Goal: Complete application form: Complete application form

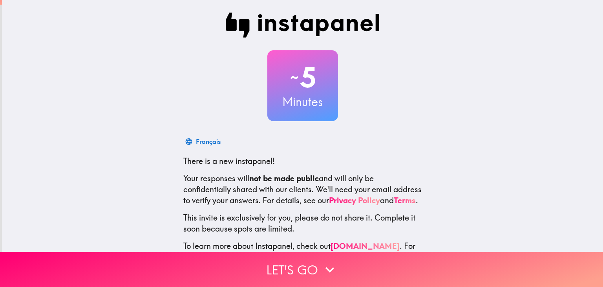
scroll to position [40, 0]
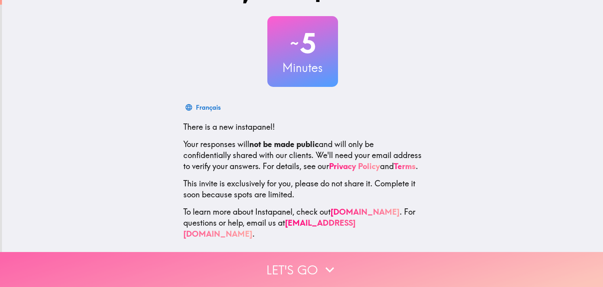
click at [390, 268] on button "Let's go" at bounding box center [301, 269] width 603 height 35
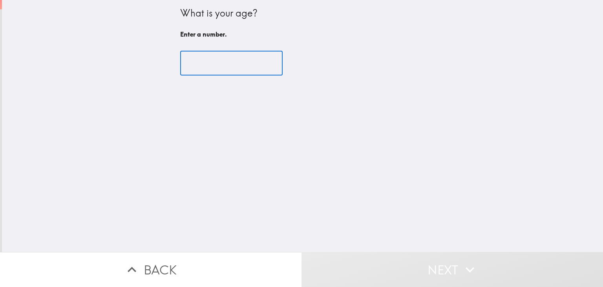
click at [209, 59] on input "number" at bounding box center [231, 63] width 103 height 24
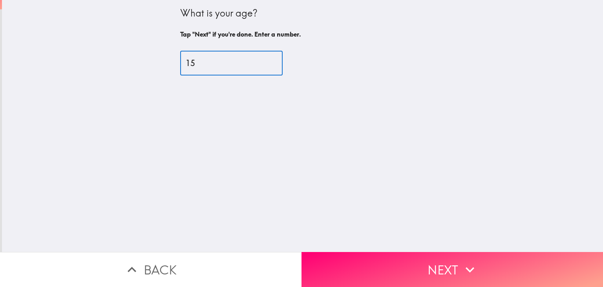
click at [265, 60] on input "15" at bounding box center [231, 63] width 103 height 24
click at [265, 60] on input "16" at bounding box center [231, 63] width 103 height 24
click at [265, 60] on input "17" at bounding box center [231, 63] width 103 height 24
click at [265, 60] on input "18" at bounding box center [231, 63] width 103 height 24
type input "19"
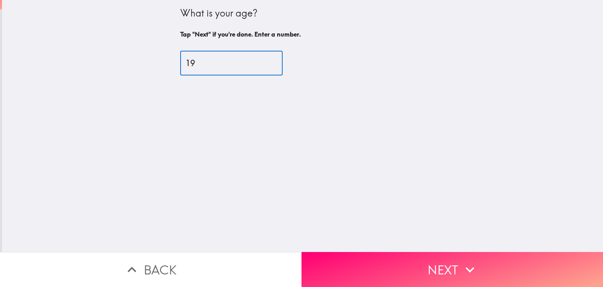
click at [265, 60] on input "19" at bounding box center [231, 63] width 103 height 24
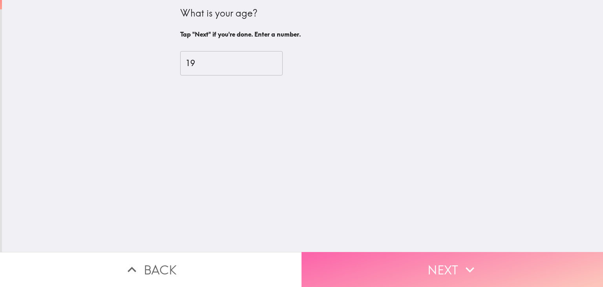
click at [380, 268] on button "Next" at bounding box center [453, 269] width 302 height 35
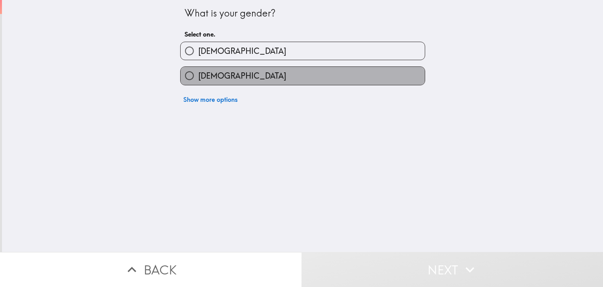
click at [267, 71] on label "[DEMOGRAPHIC_DATA]" at bounding box center [303, 76] width 244 height 18
click at [198, 71] on input "[DEMOGRAPHIC_DATA]" at bounding box center [190, 76] width 18 height 18
radio input "true"
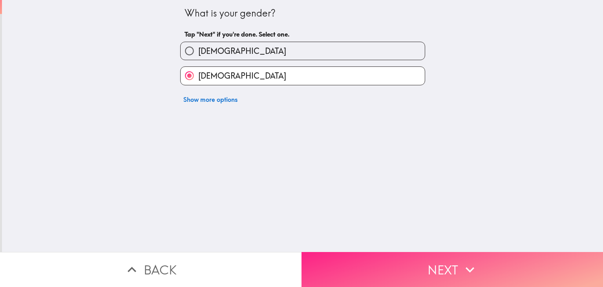
click at [423, 261] on button "Next" at bounding box center [453, 269] width 302 height 35
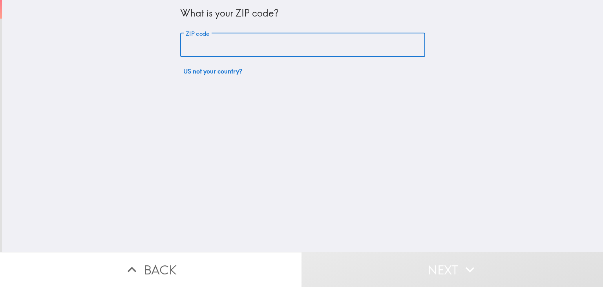
click at [306, 53] on input "ZIP code" at bounding box center [302, 45] width 245 height 24
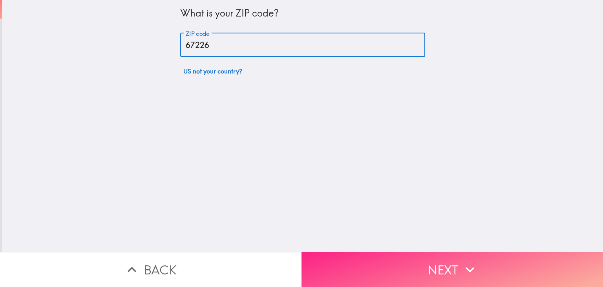
type input "67226"
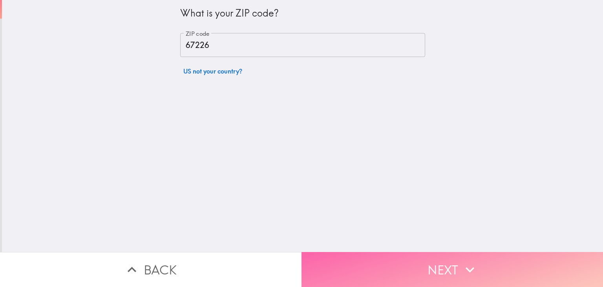
click at [377, 256] on button "Next" at bounding box center [453, 269] width 302 height 35
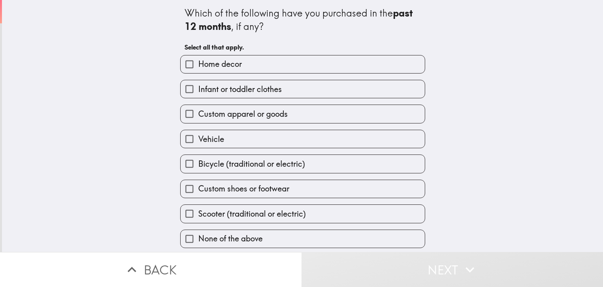
click at [297, 76] on div "Infant or toddler clothes" at bounding box center [299, 85] width 251 height 25
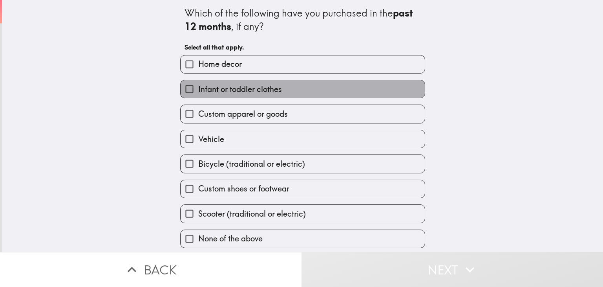
click at [270, 91] on span "Infant or toddler clothes" at bounding box center [240, 89] width 84 height 11
click at [198, 91] on input "Infant or toddler clothes" at bounding box center [190, 89] width 18 height 18
checkbox input "true"
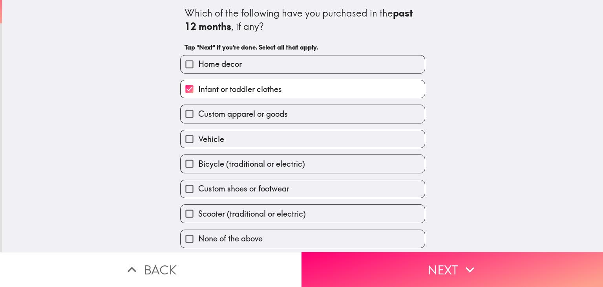
click at [233, 62] on span "Home decor" at bounding box center [220, 64] width 44 height 11
click at [198, 62] on input "Home decor" at bounding box center [190, 64] width 18 height 18
checkbox input "true"
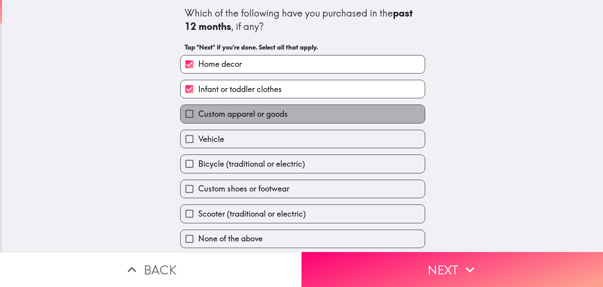
click at [276, 116] on span "Custom apparel or goods" at bounding box center [243, 113] width 90 height 11
click at [198, 116] on input "Custom apparel or goods" at bounding box center [190, 114] width 18 height 18
checkbox input "true"
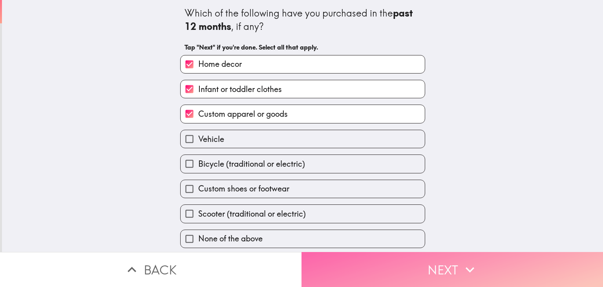
click at [428, 261] on button "Next" at bounding box center [453, 269] width 302 height 35
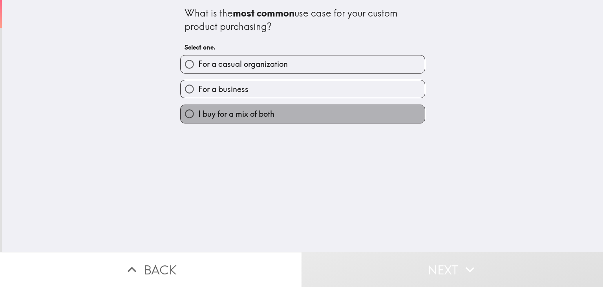
click at [250, 112] on span "I buy for a mix of both" at bounding box center [236, 113] width 76 height 11
click at [198, 112] on input "I buy for a mix of both" at bounding box center [190, 114] width 18 height 18
radio input "true"
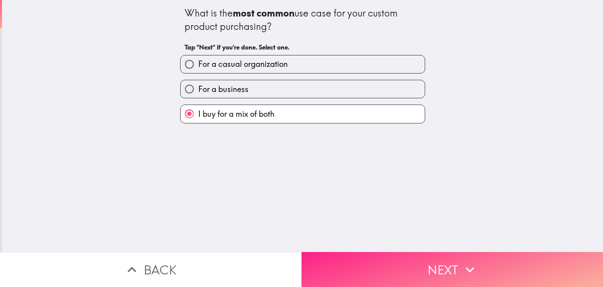
click at [375, 258] on button "Next" at bounding box center [453, 269] width 302 height 35
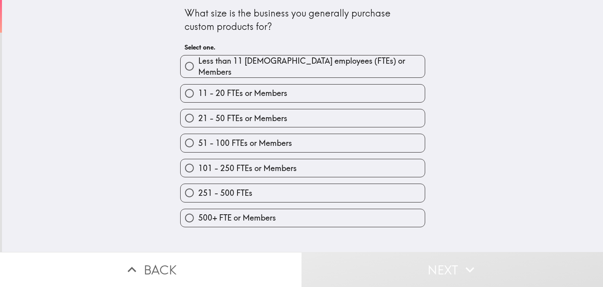
click at [238, 139] on span "51 - 100 FTEs or Members" at bounding box center [245, 142] width 94 height 11
click at [198, 139] on input "51 - 100 FTEs or Members" at bounding box center [190, 143] width 18 height 18
radio input "true"
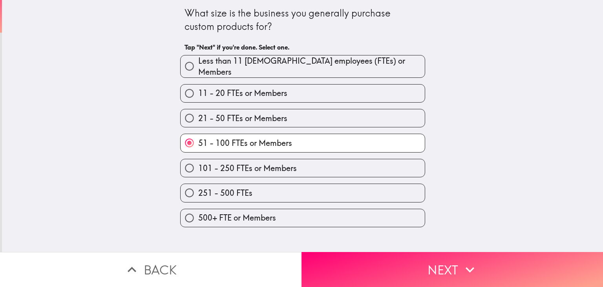
click at [291, 163] on label "101 - 250 FTEs or Members" at bounding box center [303, 168] width 244 height 18
click at [198, 163] on input "101 - 250 FTEs or Members" at bounding box center [190, 168] width 18 height 18
radio input "true"
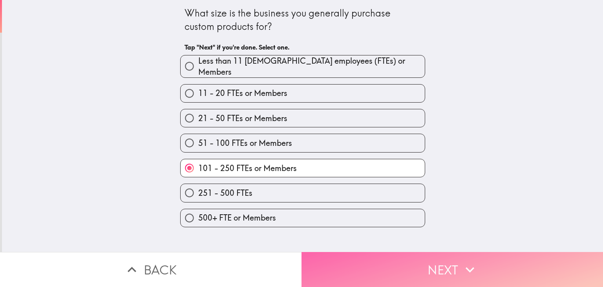
click at [390, 260] on button "Next" at bounding box center [453, 269] width 302 height 35
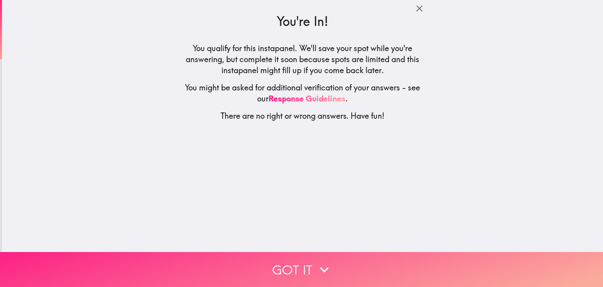
click at [280, 259] on button "Got it" at bounding box center [301, 269] width 603 height 35
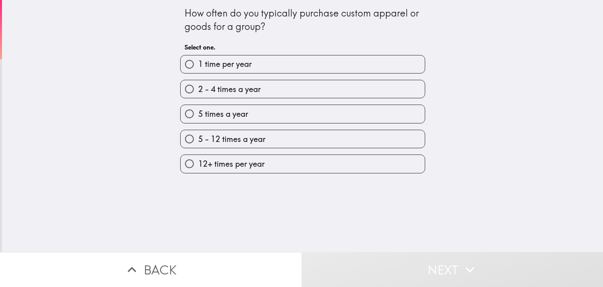
click at [295, 91] on label "2 - 4 times a year" at bounding box center [303, 89] width 244 height 18
click at [198, 91] on input "2 - 4 times a year" at bounding box center [190, 89] width 18 height 18
radio input "true"
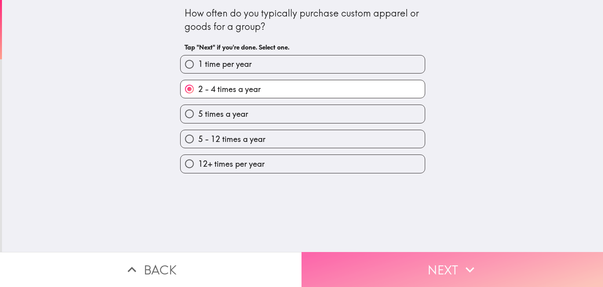
click at [374, 262] on button "Next" at bounding box center [453, 269] width 302 height 35
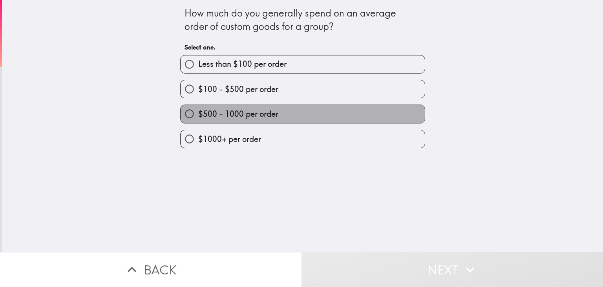
click at [252, 112] on span "$500 - 1000 per order" at bounding box center [238, 113] width 80 height 11
click at [198, 112] on input "$500 - 1000 per order" at bounding box center [190, 114] width 18 height 18
radio input "true"
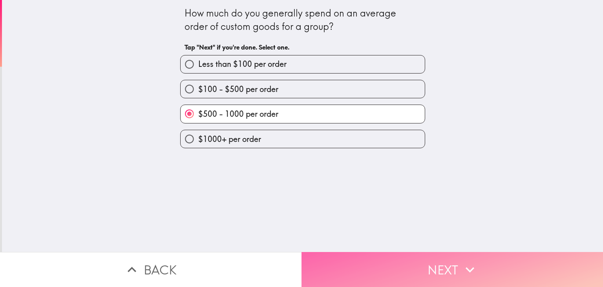
click at [370, 266] on button "Next" at bounding box center [453, 269] width 302 height 35
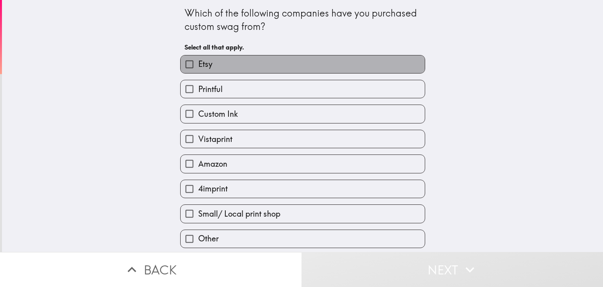
click at [341, 62] on label "Etsy" at bounding box center [303, 64] width 244 height 18
click at [198, 62] on input "Etsy" at bounding box center [190, 64] width 18 height 18
checkbox input "true"
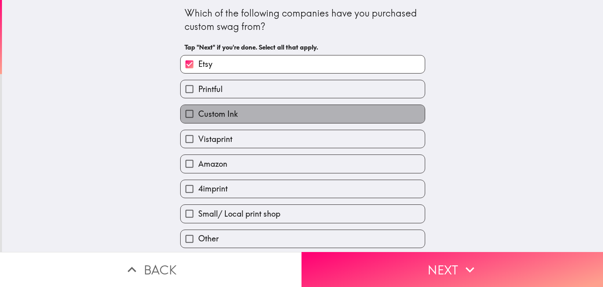
click at [253, 114] on label "Custom Ink" at bounding box center [303, 114] width 244 height 18
click at [198, 114] on input "Custom Ink" at bounding box center [190, 114] width 18 height 18
checkbox input "true"
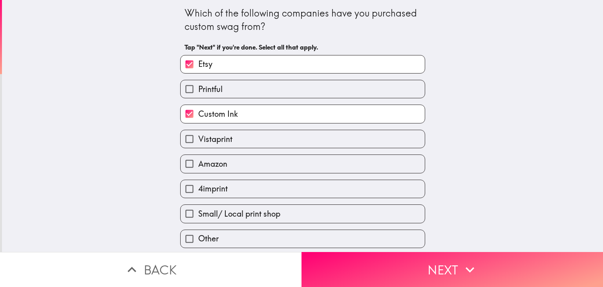
click at [205, 141] on span "Vistaprint" at bounding box center [215, 139] width 34 height 11
click at [198, 141] on input "Vistaprint" at bounding box center [190, 139] width 18 height 18
checkbox input "true"
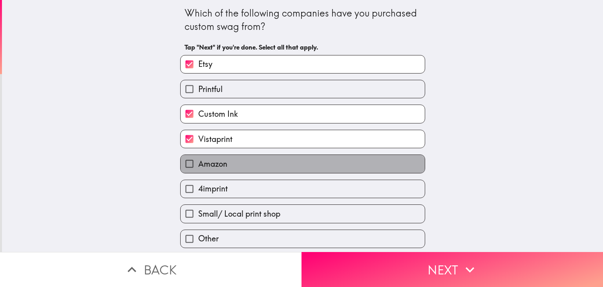
click at [222, 165] on label "Amazon" at bounding box center [303, 164] width 244 height 18
click at [198, 165] on input "Amazon" at bounding box center [190, 164] width 18 height 18
checkbox input "true"
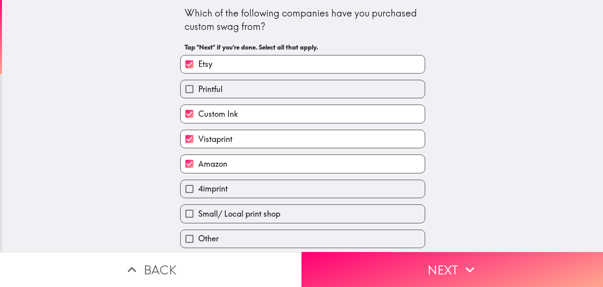
click at [325, 208] on label "Small/ Local print shop" at bounding box center [303, 214] width 244 height 18
click at [198, 208] on input "Small/ Local print shop" at bounding box center [190, 214] width 18 height 18
checkbox input "true"
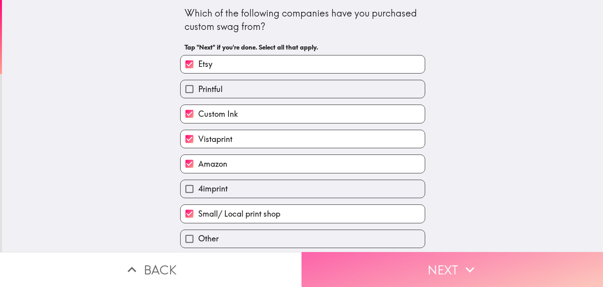
click at [443, 264] on button "Next" at bounding box center [453, 269] width 302 height 35
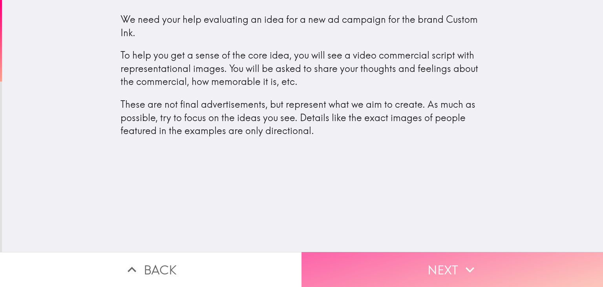
click at [397, 260] on button "Next" at bounding box center [453, 269] width 302 height 35
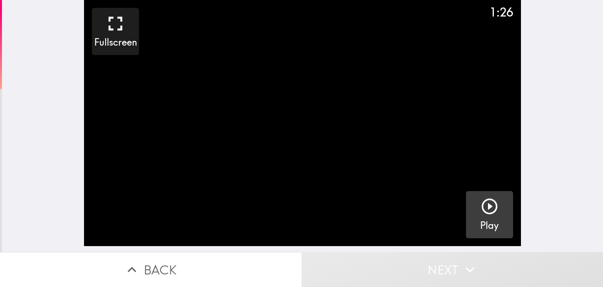
click at [467, 205] on button "Play" at bounding box center [489, 214] width 47 height 47
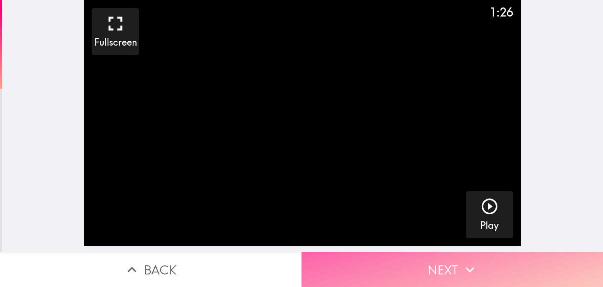
click at [385, 256] on button "Next" at bounding box center [453, 269] width 302 height 35
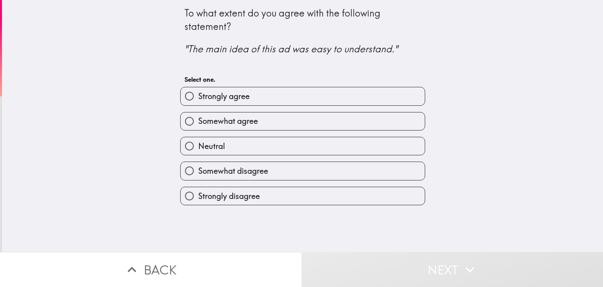
click at [286, 92] on label "Strongly agree" at bounding box center [303, 96] width 244 height 18
click at [198, 92] on input "Strongly agree" at bounding box center [190, 96] width 18 height 18
radio input "true"
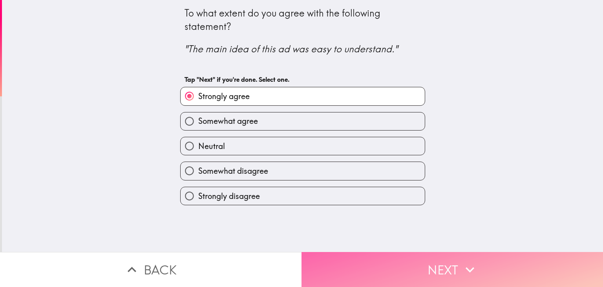
click at [363, 252] on button "Next" at bounding box center [453, 269] width 302 height 35
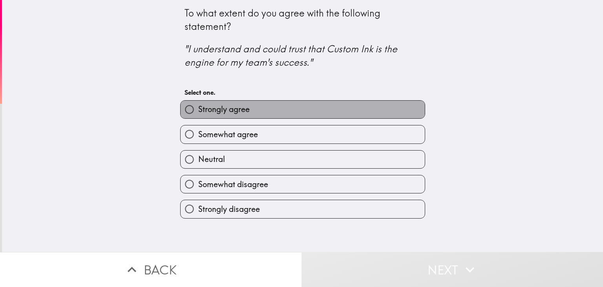
click at [321, 111] on label "Strongly agree" at bounding box center [303, 110] width 244 height 18
click at [198, 111] on input "Strongly agree" at bounding box center [190, 110] width 18 height 18
radio input "true"
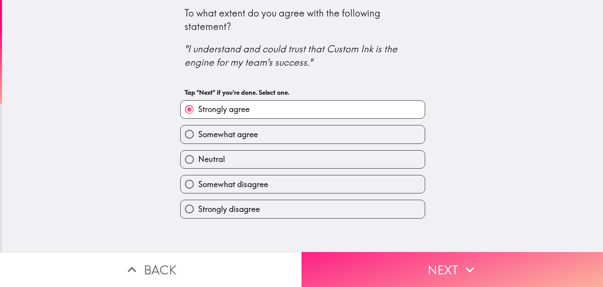
click at [381, 253] on button "Next" at bounding box center [453, 269] width 302 height 35
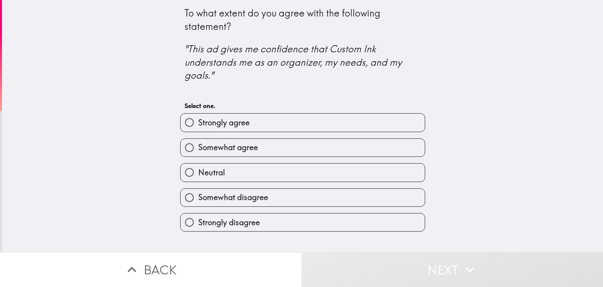
click at [251, 144] on span "Somewhat agree" at bounding box center [228, 147] width 60 height 11
click at [198, 144] on input "Somewhat agree" at bounding box center [190, 148] width 18 height 18
radio input "true"
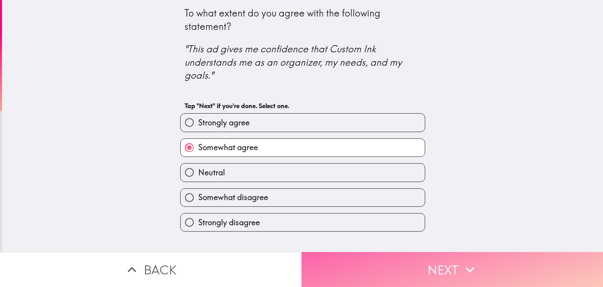
click at [374, 254] on button "Next" at bounding box center [453, 269] width 302 height 35
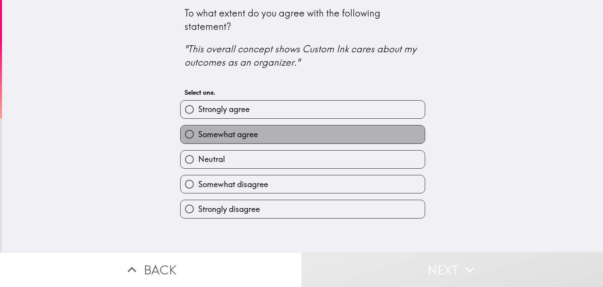
click at [317, 128] on label "Somewhat agree" at bounding box center [303, 134] width 244 height 18
click at [198, 128] on input "Somewhat agree" at bounding box center [190, 134] width 18 height 18
radio input "true"
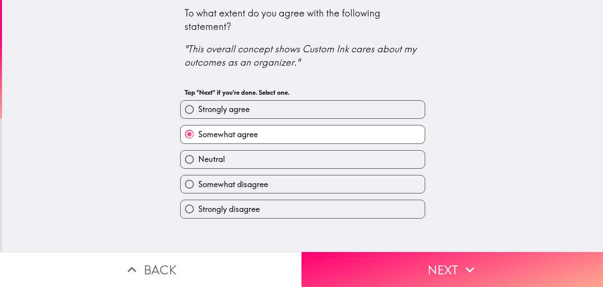
click at [390, 244] on div "To what extent do you agree with the following statement? "This overall concept…" at bounding box center [302, 126] width 601 height 252
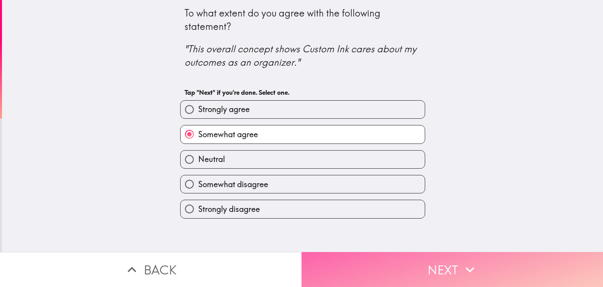
click at [386, 252] on button "Next" at bounding box center [453, 269] width 302 height 35
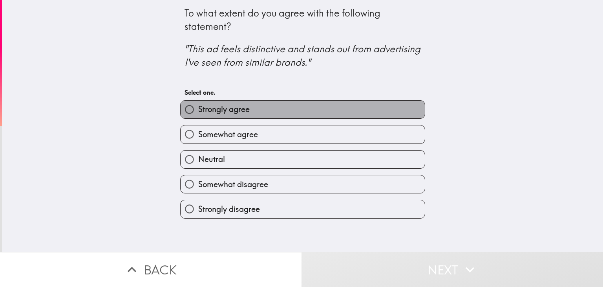
click at [339, 110] on label "Strongly agree" at bounding box center [303, 110] width 244 height 18
click at [198, 110] on input "Strongly agree" at bounding box center [190, 110] width 18 height 18
radio input "true"
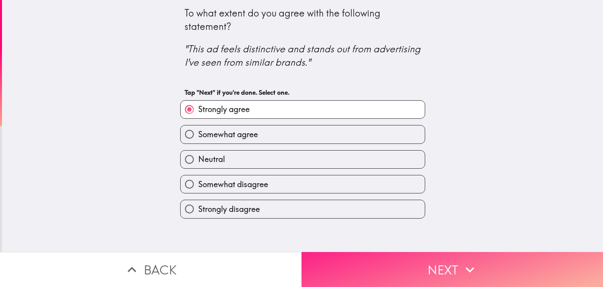
click at [393, 258] on button "Next" at bounding box center [453, 269] width 302 height 35
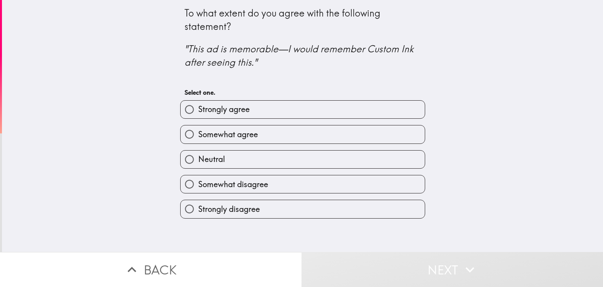
click at [323, 107] on label "Strongly agree" at bounding box center [303, 110] width 244 height 18
click at [198, 107] on input "Strongly agree" at bounding box center [190, 110] width 18 height 18
radio input "true"
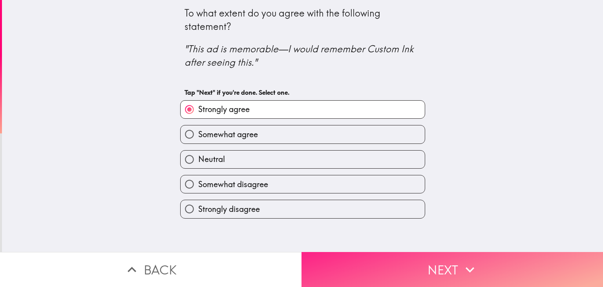
click at [364, 257] on button "Next" at bounding box center [453, 269] width 302 height 35
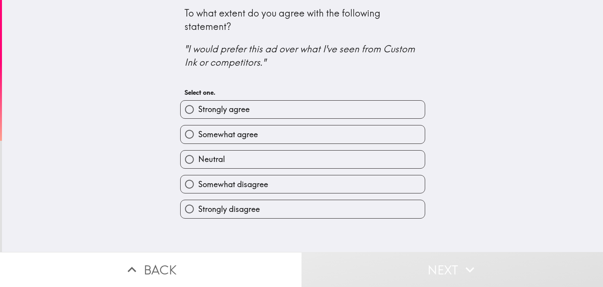
click at [276, 135] on label "Somewhat agree" at bounding box center [303, 134] width 244 height 18
click at [198, 135] on input "Somewhat agree" at bounding box center [190, 134] width 18 height 18
radio input "true"
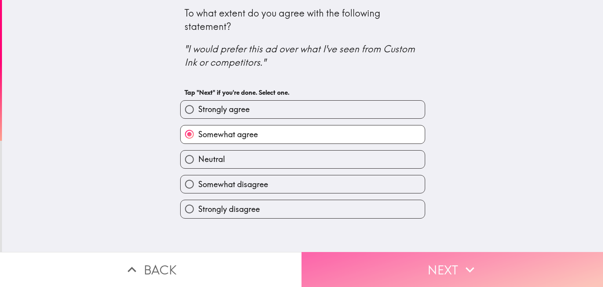
click at [398, 270] on button "Next" at bounding box center [453, 269] width 302 height 35
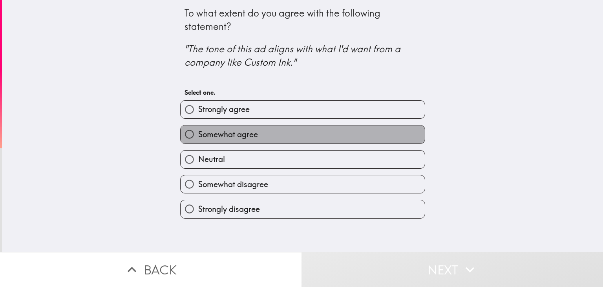
click at [297, 129] on label "Somewhat agree" at bounding box center [303, 134] width 244 height 18
click at [198, 129] on input "Somewhat agree" at bounding box center [190, 134] width 18 height 18
radio input "true"
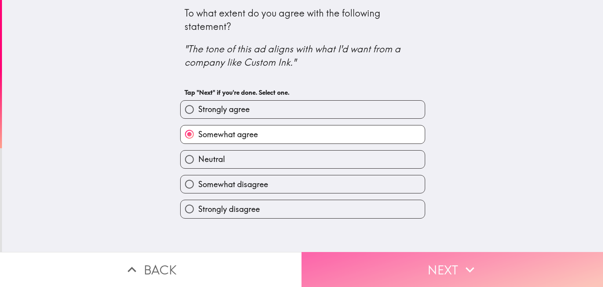
click at [343, 255] on button "Next" at bounding box center [453, 269] width 302 height 35
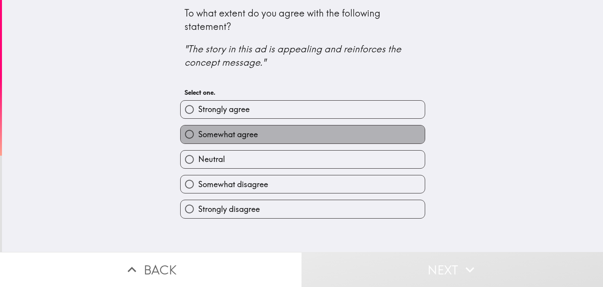
click at [241, 126] on label "Somewhat agree" at bounding box center [303, 134] width 244 height 18
click at [198, 126] on input "Somewhat agree" at bounding box center [190, 134] width 18 height 18
radio input "true"
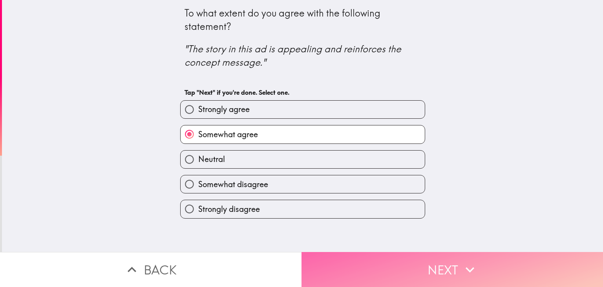
click at [366, 255] on button "Next" at bounding box center [453, 269] width 302 height 35
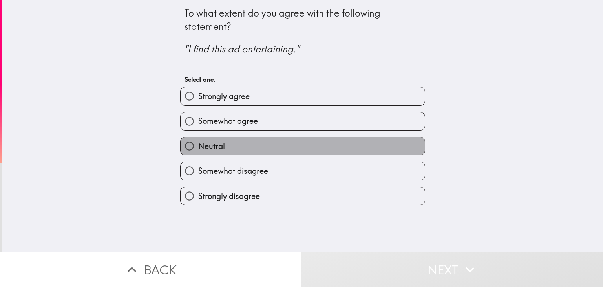
click at [212, 148] on span "Neutral" at bounding box center [211, 146] width 27 height 11
click at [198, 148] on input "Neutral" at bounding box center [190, 146] width 18 height 18
radio input "true"
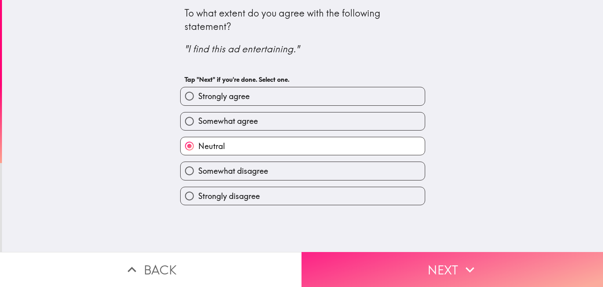
click at [425, 265] on button "Next" at bounding box center [453, 269] width 302 height 35
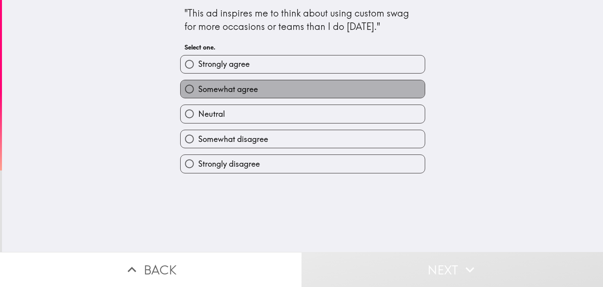
click at [231, 91] on span "Somewhat agree" at bounding box center [228, 89] width 60 height 11
click at [198, 91] on input "Somewhat agree" at bounding box center [190, 89] width 18 height 18
radio input "true"
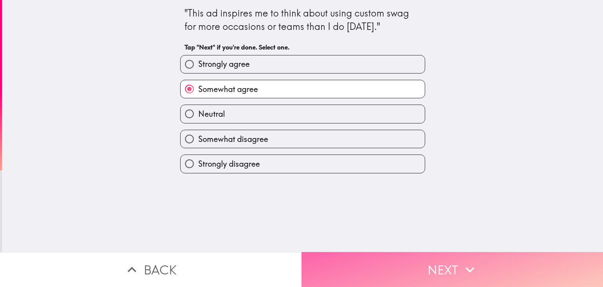
click at [385, 262] on button "Next" at bounding box center [453, 269] width 302 height 35
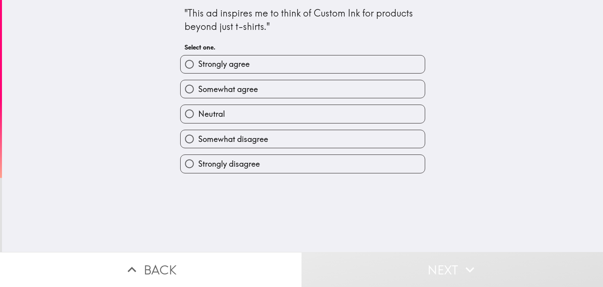
click at [279, 92] on label "Somewhat agree" at bounding box center [303, 89] width 244 height 18
click at [198, 92] on input "Somewhat agree" at bounding box center [190, 89] width 18 height 18
radio input "true"
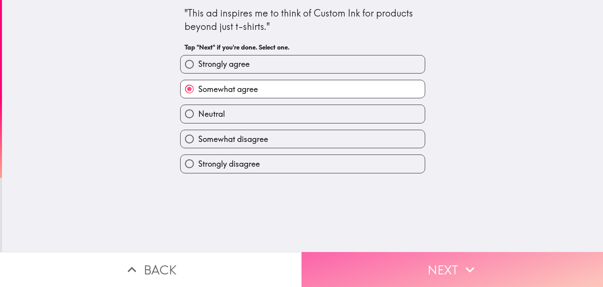
click at [396, 257] on button "Next" at bounding box center [453, 269] width 302 height 35
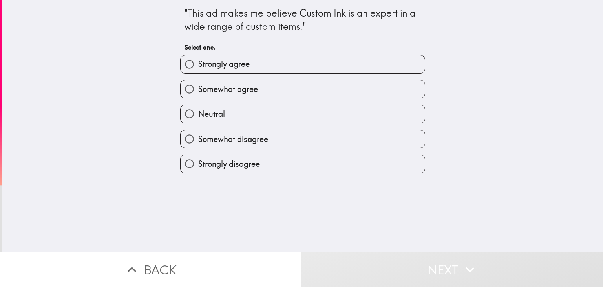
click at [244, 114] on label "Neutral" at bounding box center [303, 114] width 244 height 18
click at [198, 114] on input "Neutral" at bounding box center [190, 114] width 18 height 18
radio input "true"
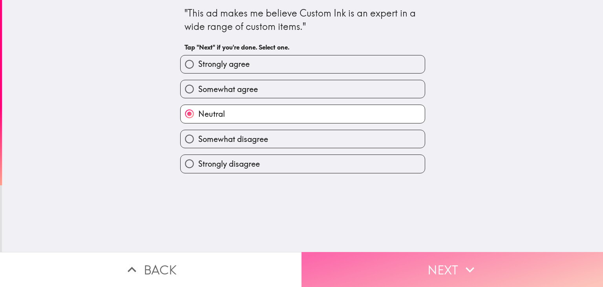
click at [382, 255] on button "Next" at bounding box center [453, 269] width 302 height 35
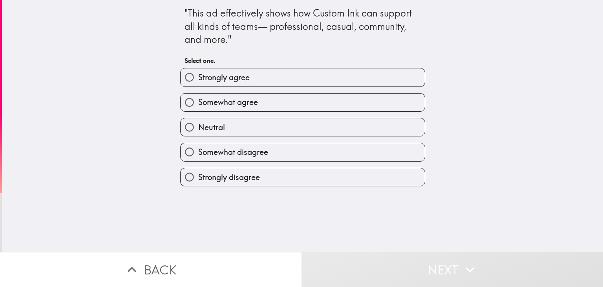
click at [271, 123] on label "Neutral" at bounding box center [303, 127] width 244 height 18
click at [198, 123] on input "Neutral" at bounding box center [190, 127] width 18 height 18
radio input "true"
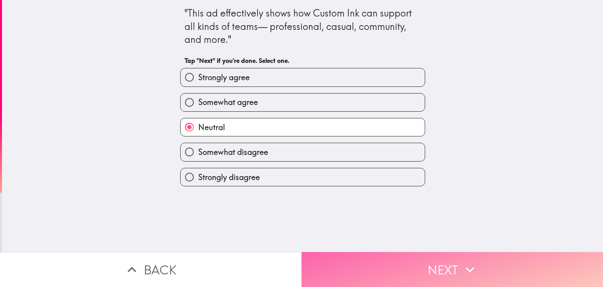
click at [405, 260] on button "Next" at bounding box center [453, 269] width 302 height 35
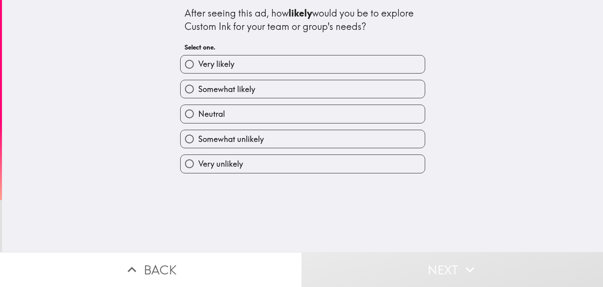
click at [257, 84] on label "Somewhat likely" at bounding box center [303, 89] width 244 height 18
click at [198, 84] on input "Somewhat likely" at bounding box center [190, 89] width 18 height 18
radio input "true"
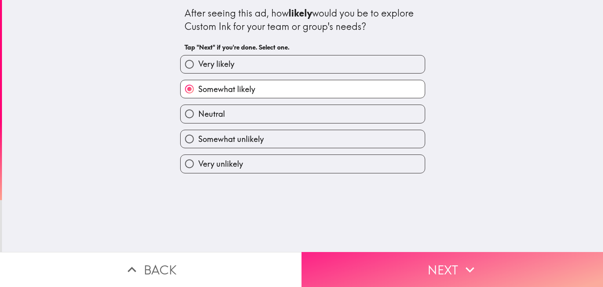
click at [385, 261] on button "Next" at bounding box center [453, 269] width 302 height 35
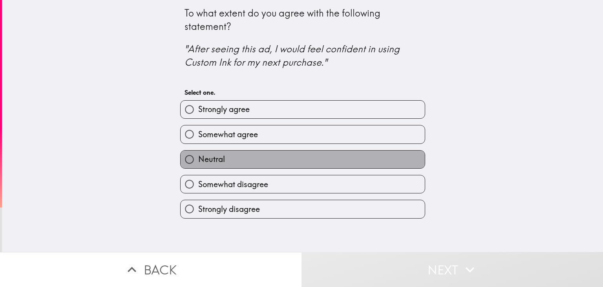
click at [259, 159] on label "Neutral" at bounding box center [303, 159] width 244 height 18
click at [198, 159] on input "Neutral" at bounding box center [190, 159] width 18 height 18
radio input "true"
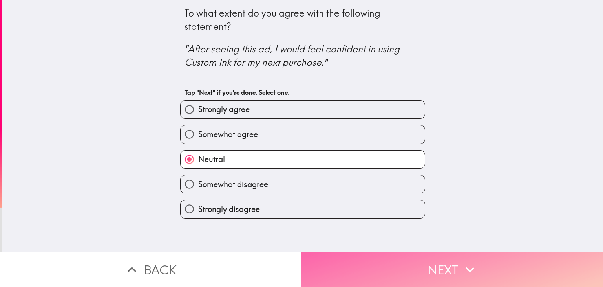
click at [410, 264] on button "Next" at bounding box center [453, 269] width 302 height 35
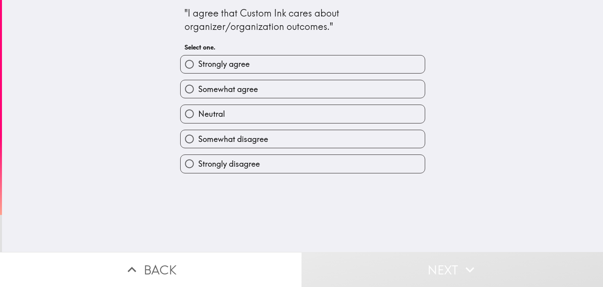
click at [286, 79] on div "Somewhat agree" at bounding box center [299, 85] width 251 height 25
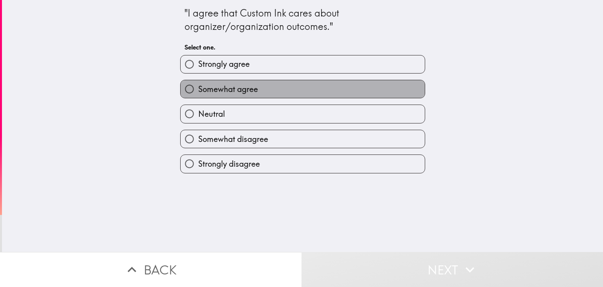
click at [282, 93] on label "Somewhat agree" at bounding box center [303, 89] width 244 height 18
click at [198, 93] on input "Somewhat agree" at bounding box center [190, 89] width 18 height 18
radio input "true"
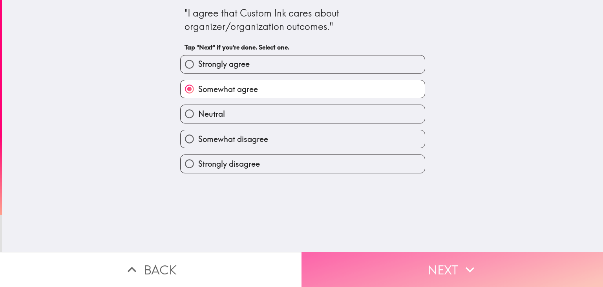
click at [386, 260] on button "Next" at bounding box center [453, 269] width 302 height 35
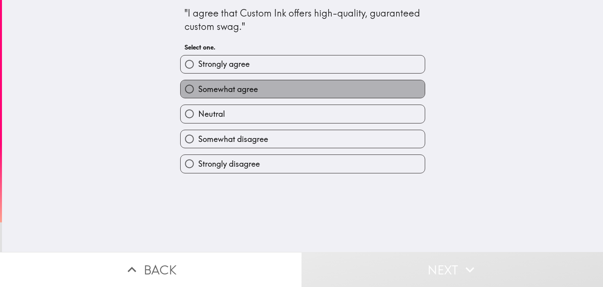
click at [258, 84] on label "Somewhat agree" at bounding box center [303, 89] width 244 height 18
click at [198, 84] on input "Somewhat agree" at bounding box center [190, 89] width 18 height 18
radio input "true"
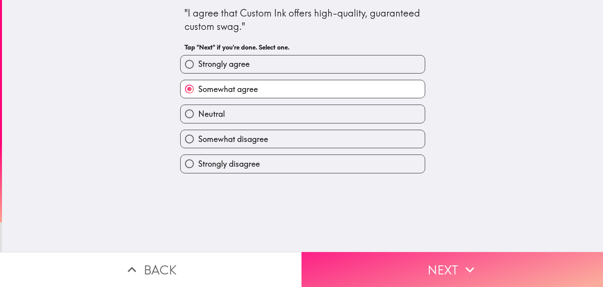
click at [399, 255] on button "Next" at bounding box center [453, 269] width 302 height 35
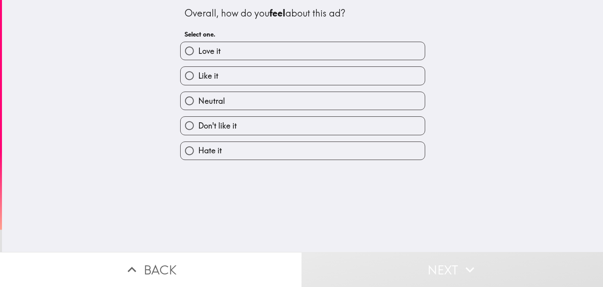
click at [317, 93] on label "Neutral" at bounding box center [303, 101] width 244 height 18
click at [198, 93] on input "Neutral" at bounding box center [190, 101] width 18 height 18
radio input "true"
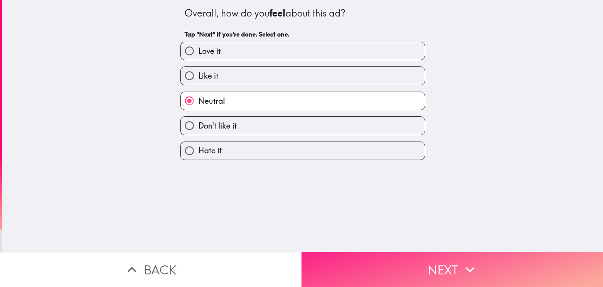
click at [371, 254] on button "Next" at bounding box center [453, 269] width 302 height 35
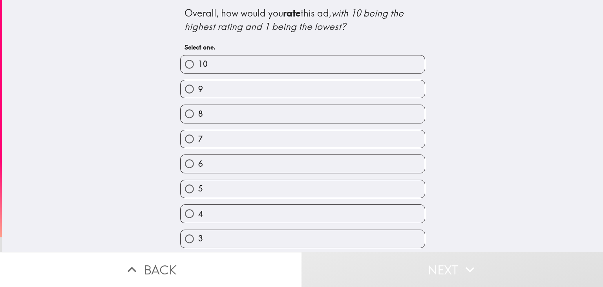
click at [311, 56] on label "10" at bounding box center [303, 64] width 244 height 18
click at [198, 56] on input "10" at bounding box center [190, 64] width 18 height 18
radio input "true"
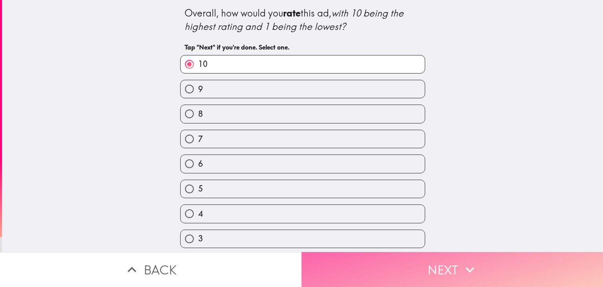
click at [434, 265] on button "Next" at bounding box center [453, 269] width 302 height 35
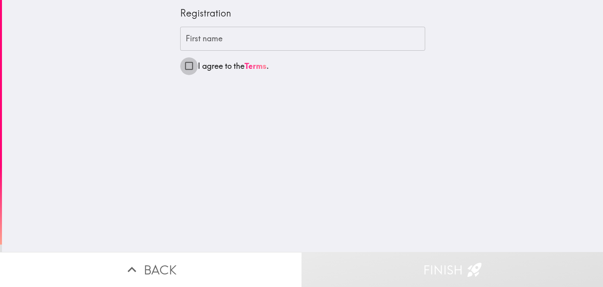
click at [182, 65] on input "I agree to the Terms ." at bounding box center [189, 66] width 18 height 18
checkbox input "true"
click at [223, 44] on input "First name" at bounding box center [302, 39] width 245 height 24
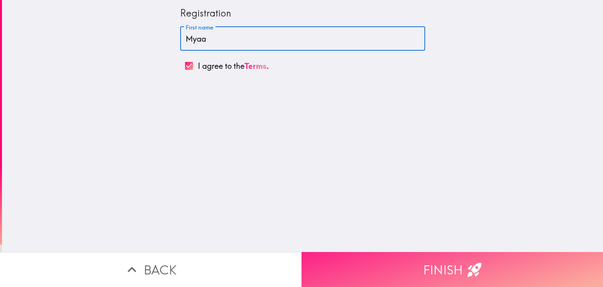
type input "Myaa"
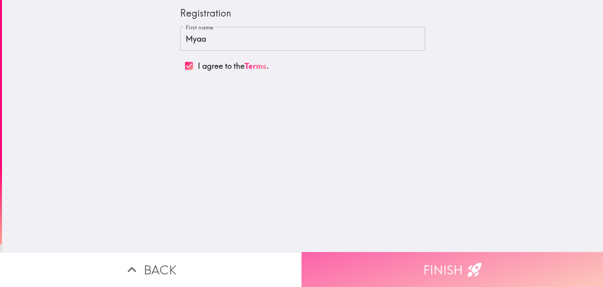
click at [363, 269] on button "Finish" at bounding box center [453, 269] width 302 height 35
